Goal: Information Seeking & Learning: Find contact information

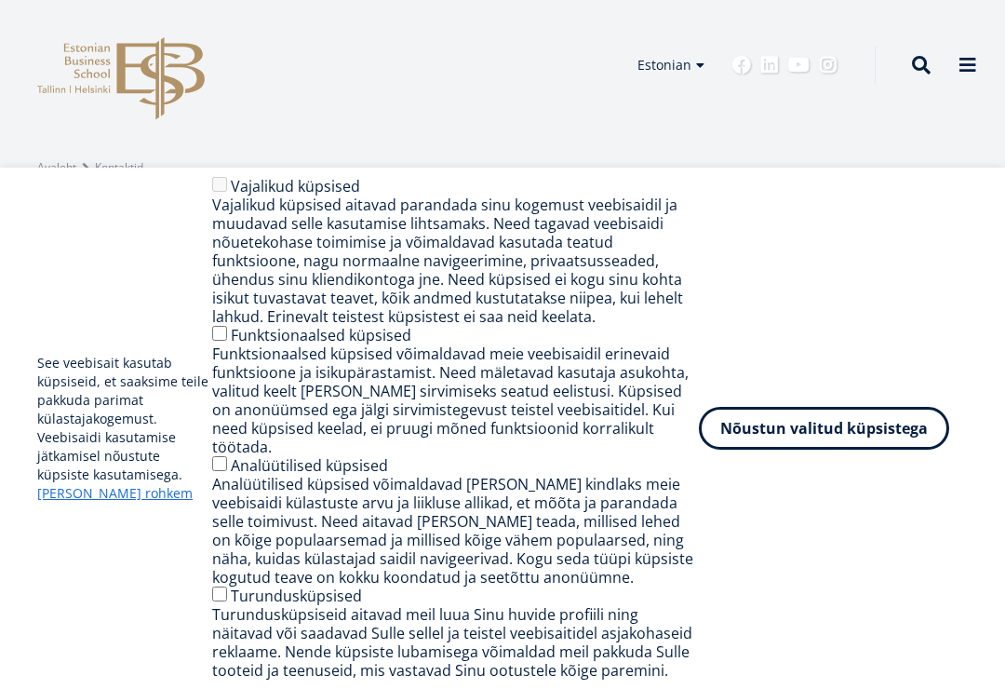
click at [869, 447] on button "Nõustun valitud küpsistega" at bounding box center [824, 428] width 250 height 43
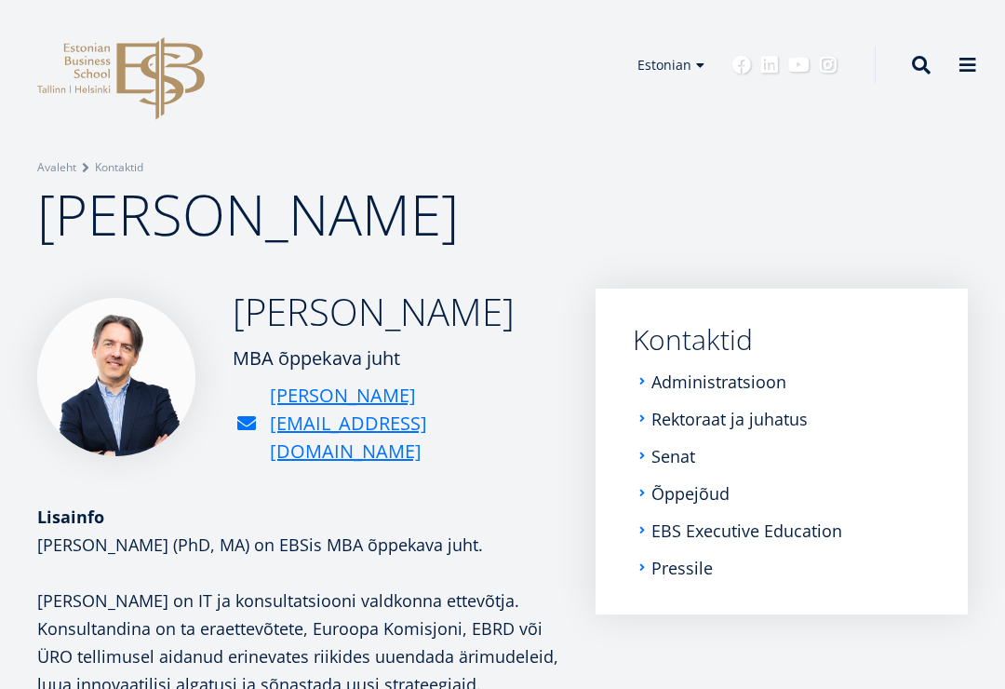
click at [945, 315] on nav "Submenu Kontaktid Administratsioon Rektoraat ja juhatus Senat Õppejõud EBS Exec…" at bounding box center [782, 452] width 372 height 326
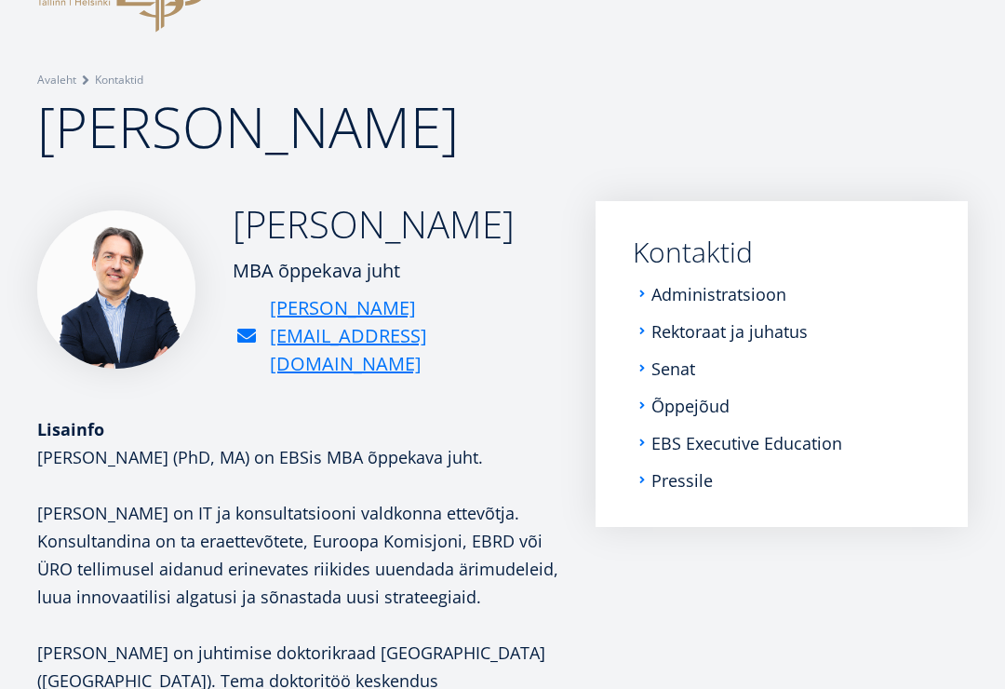
scroll to position [86, 0]
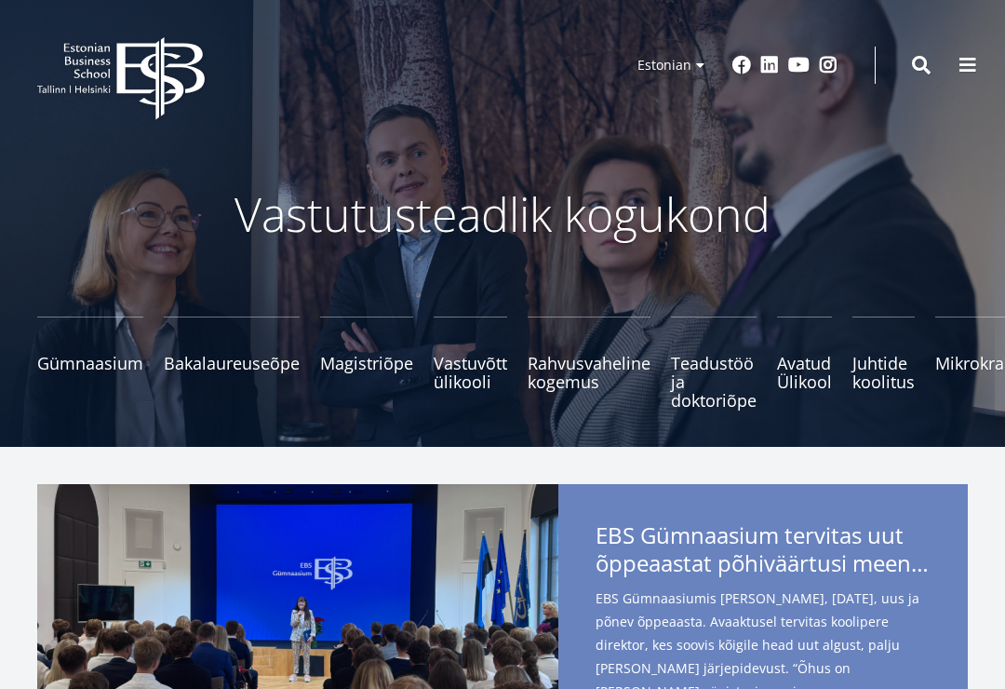
click at [962, 53] on button at bounding box center [967, 65] width 37 height 37
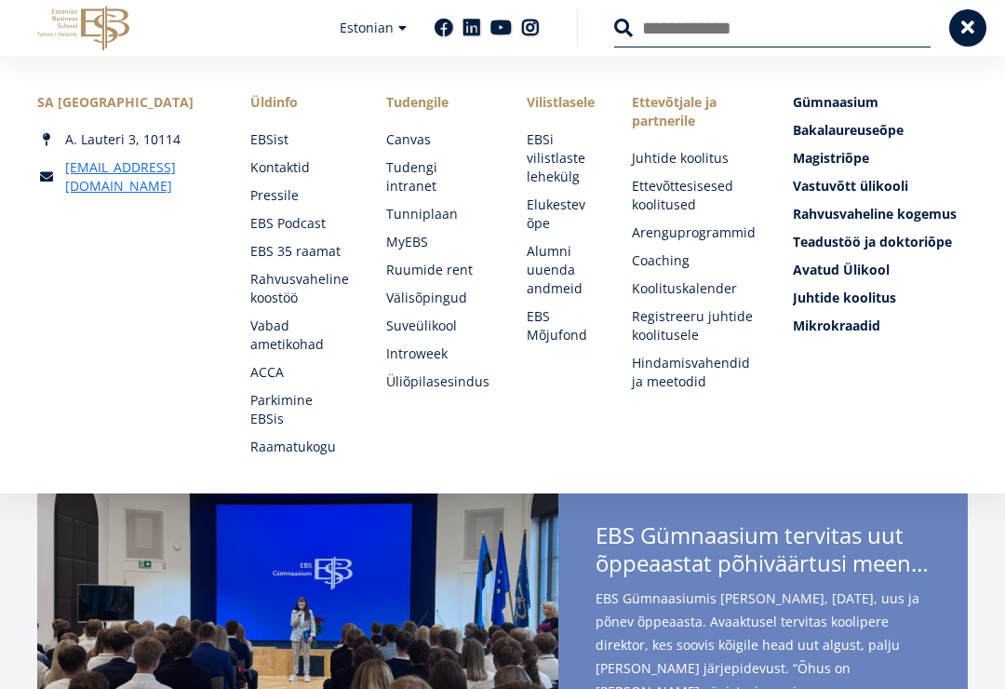
click at [284, 164] on link "Kontaktid" at bounding box center [299, 167] width 99 height 19
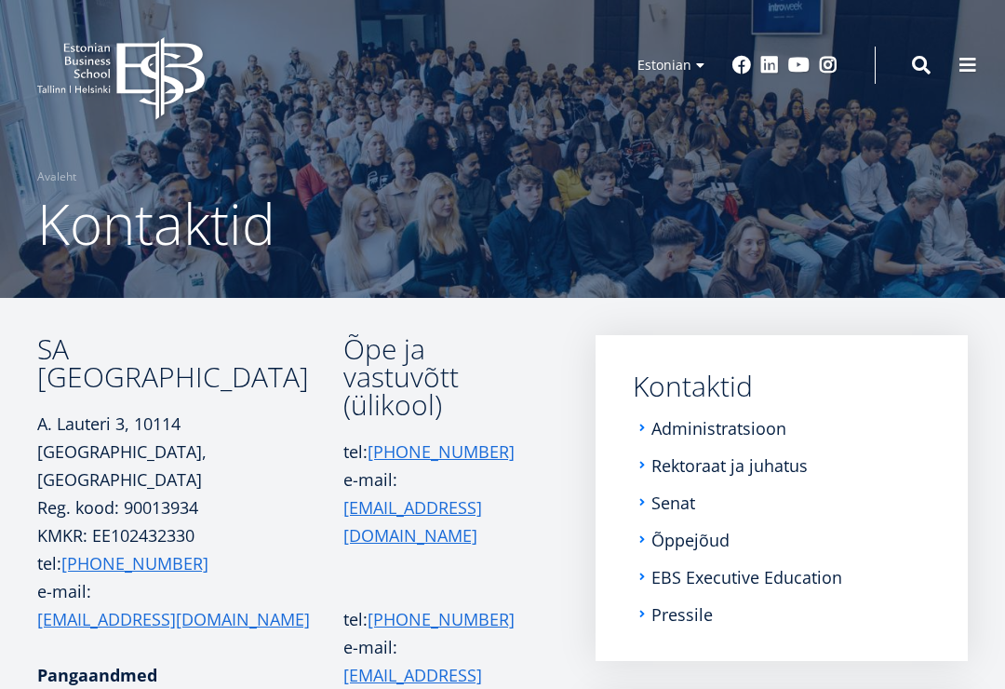
click at [726, 428] on link "Administratsioon" at bounding box center [719, 428] width 135 height 19
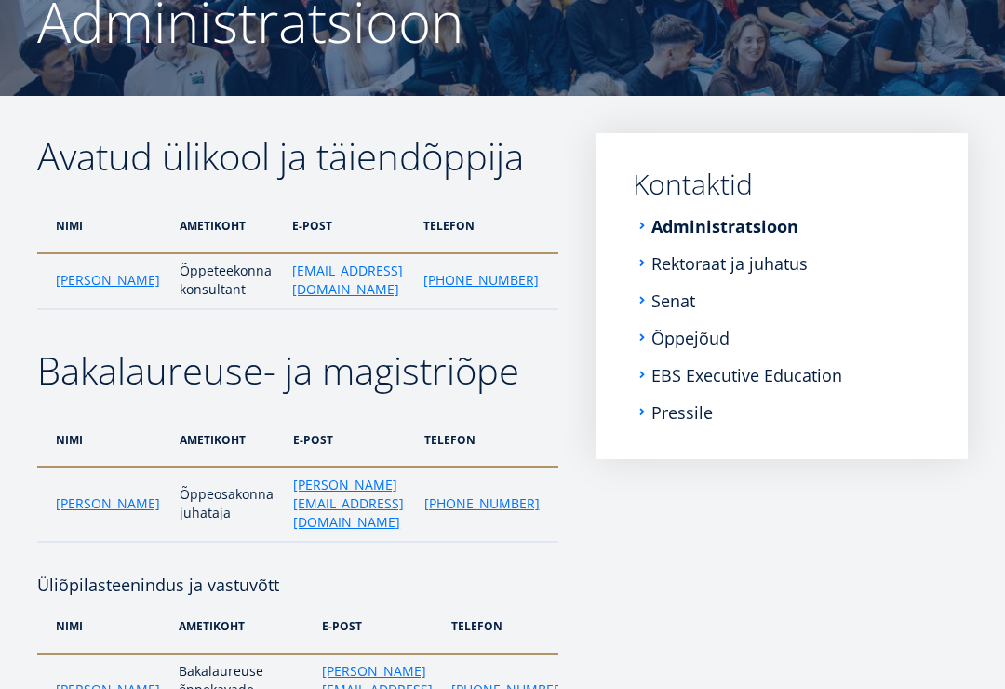
scroll to position [198, 0]
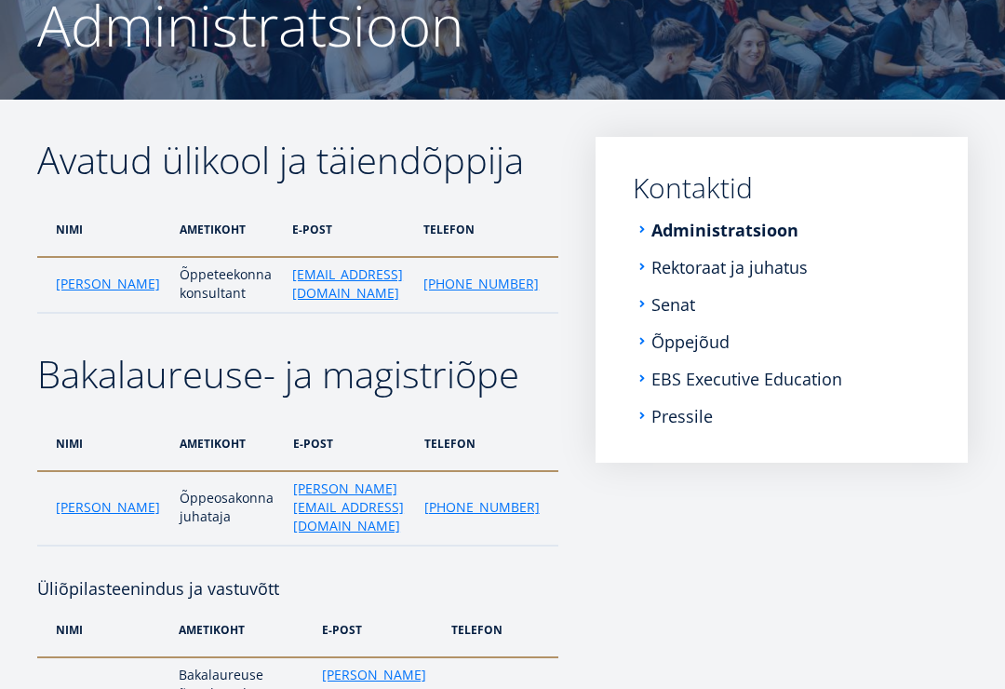
click at [771, 270] on link "Rektoraat ja juhatus" at bounding box center [730, 267] width 156 height 19
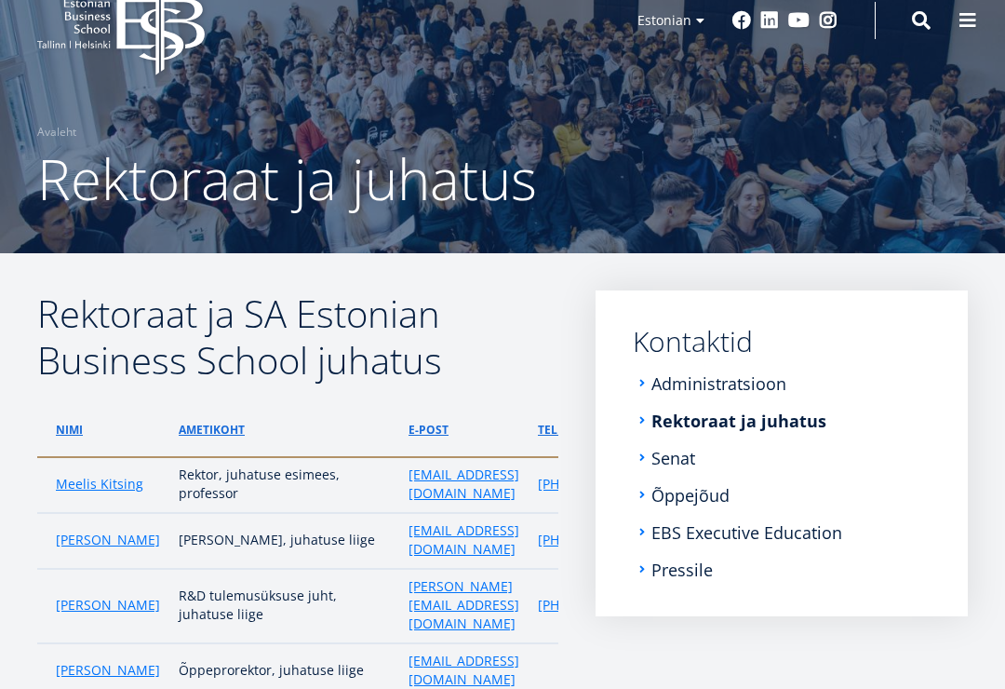
scroll to position [41, 0]
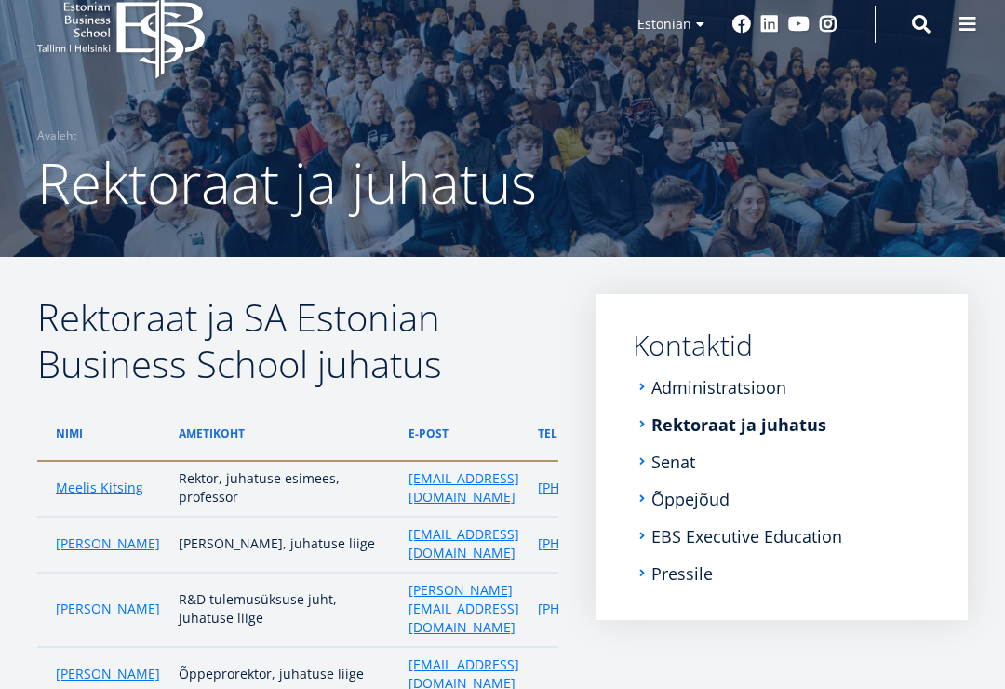
click at [681, 460] on link "Senat" at bounding box center [674, 461] width 44 height 19
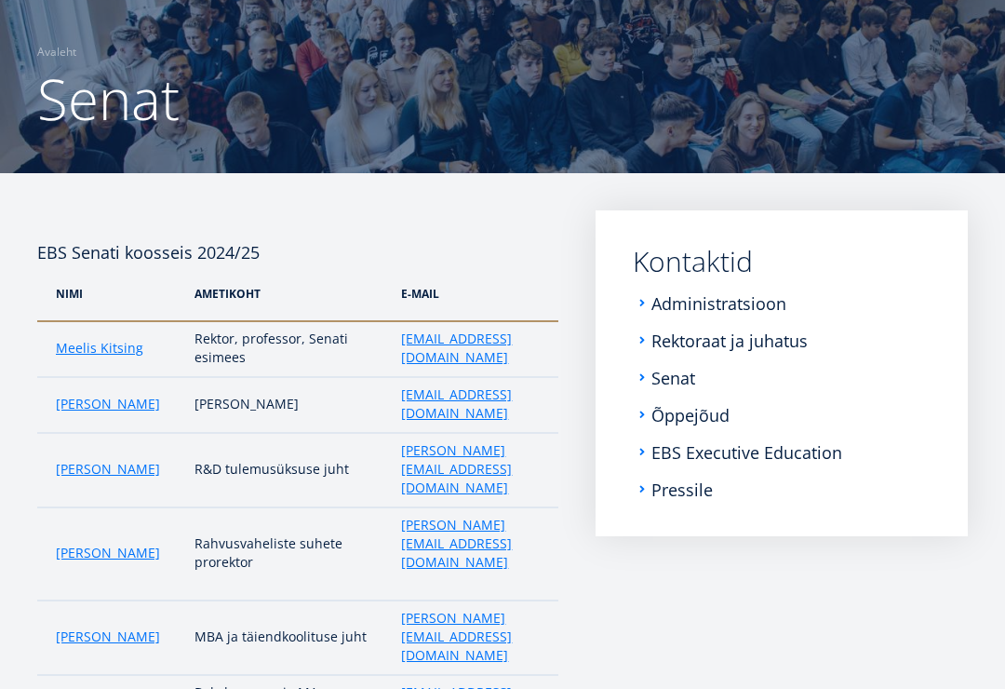
scroll to position [125, 0]
click at [694, 418] on link "Õppejõud" at bounding box center [691, 415] width 78 height 19
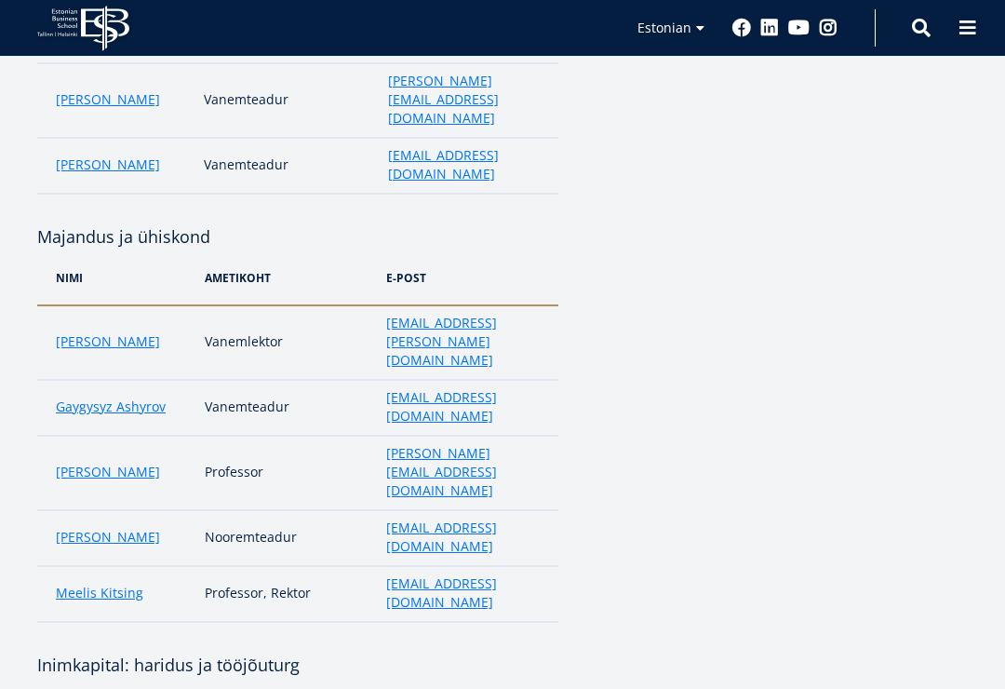
scroll to position [2492, 0]
